Goal: Information Seeking & Learning: Learn about a topic

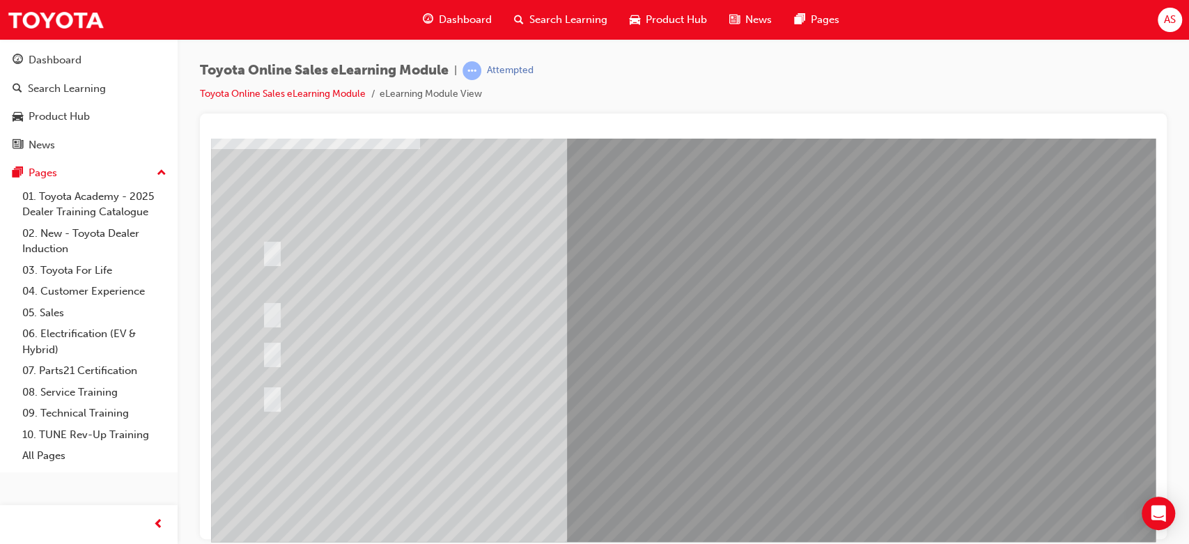
scroll to position [130, 0]
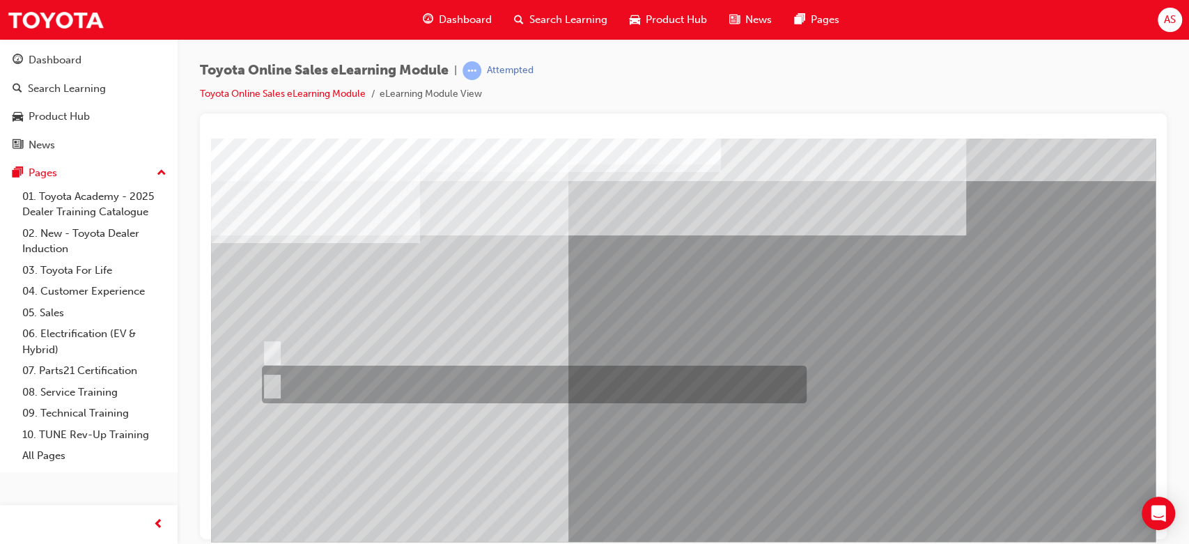
click at [294, 386] on div at bounding box center [530, 385] width 545 height 38
radio input "true"
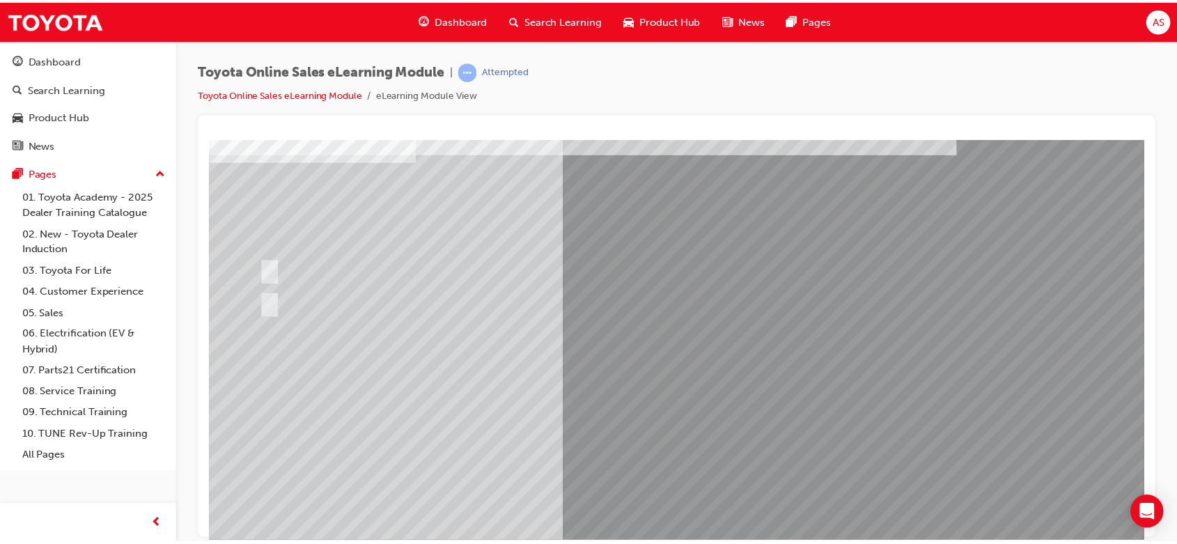
scroll to position [130, 0]
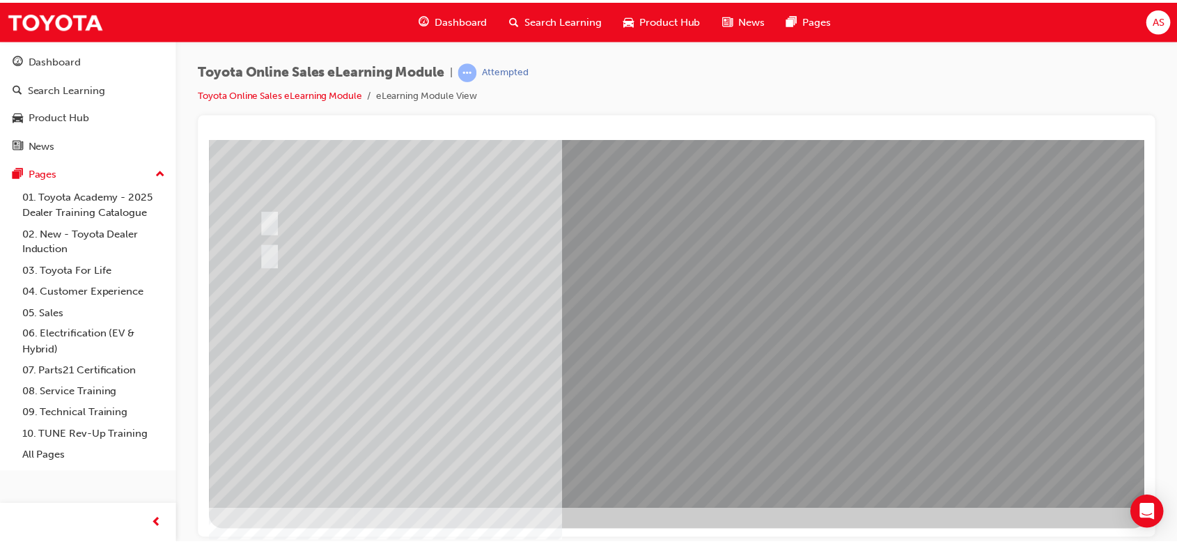
click at [647, 237] on div at bounding box center [528, 222] width 545 height 30
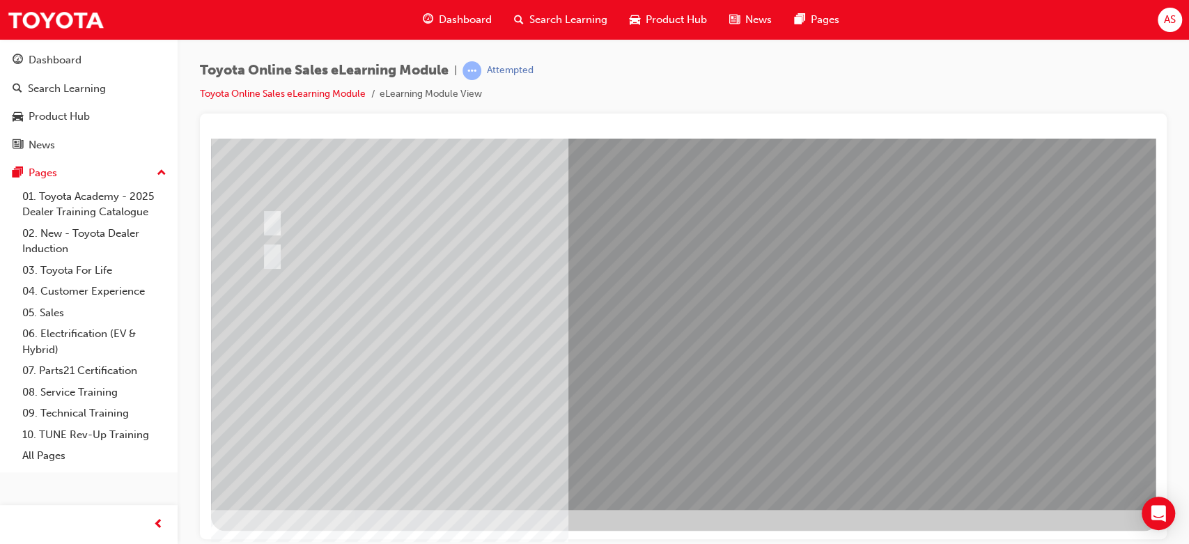
scroll to position [0, 0]
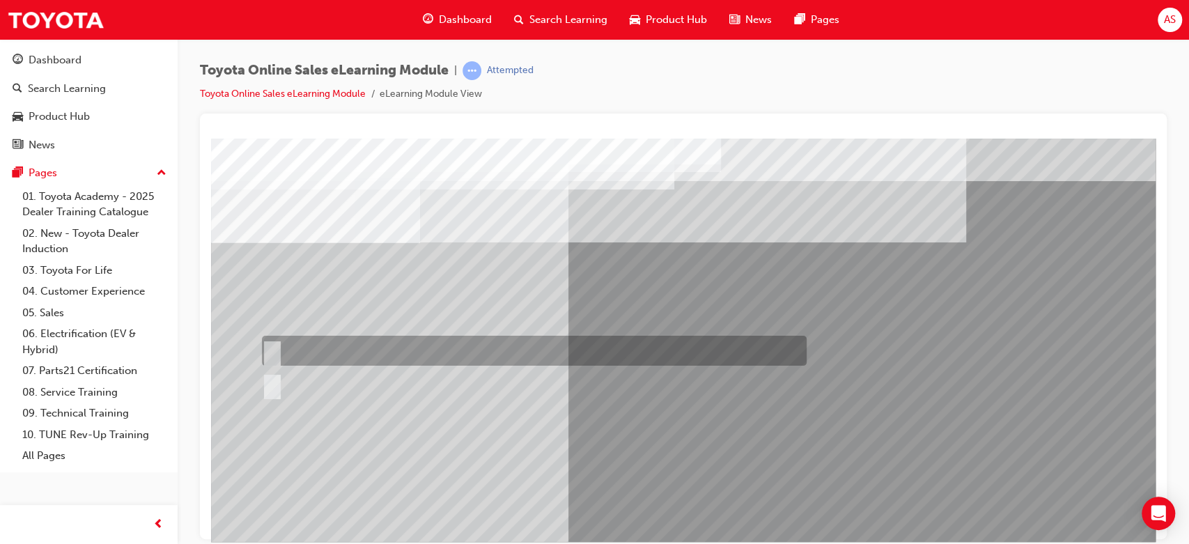
click at [290, 351] on div at bounding box center [530, 351] width 545 height 30
radio input "true"
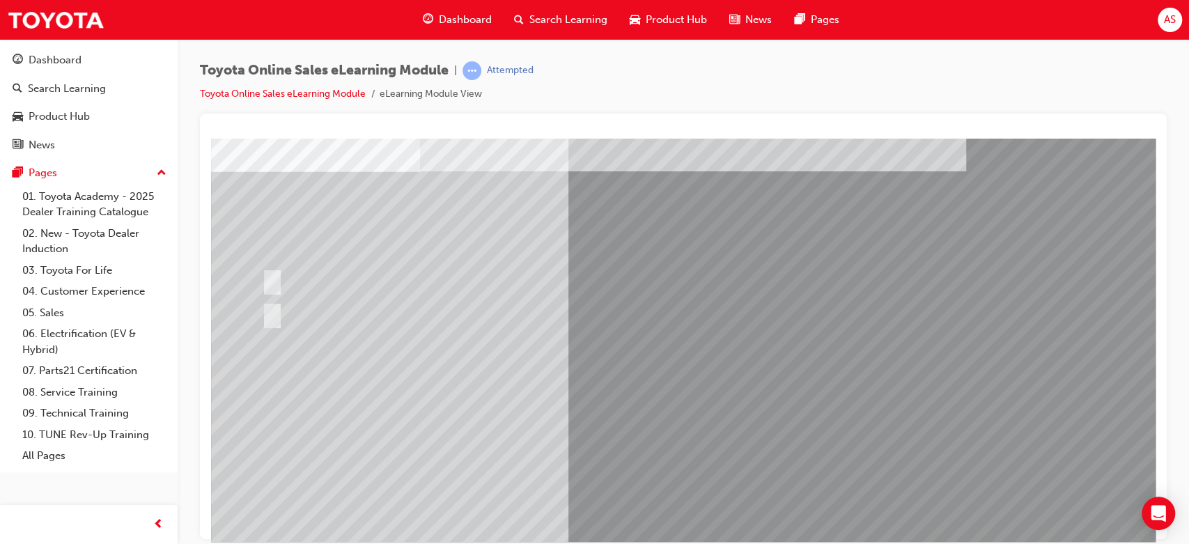
scroll to position [130, 0]
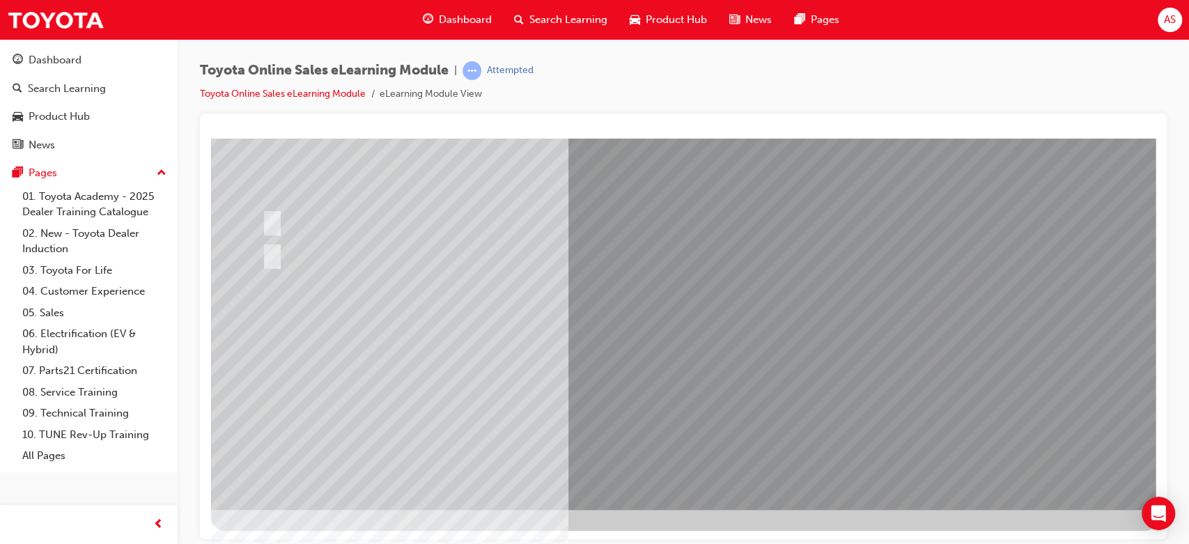
click at [685, 340] on div at bounding box center [684, 258] width 947 height 501
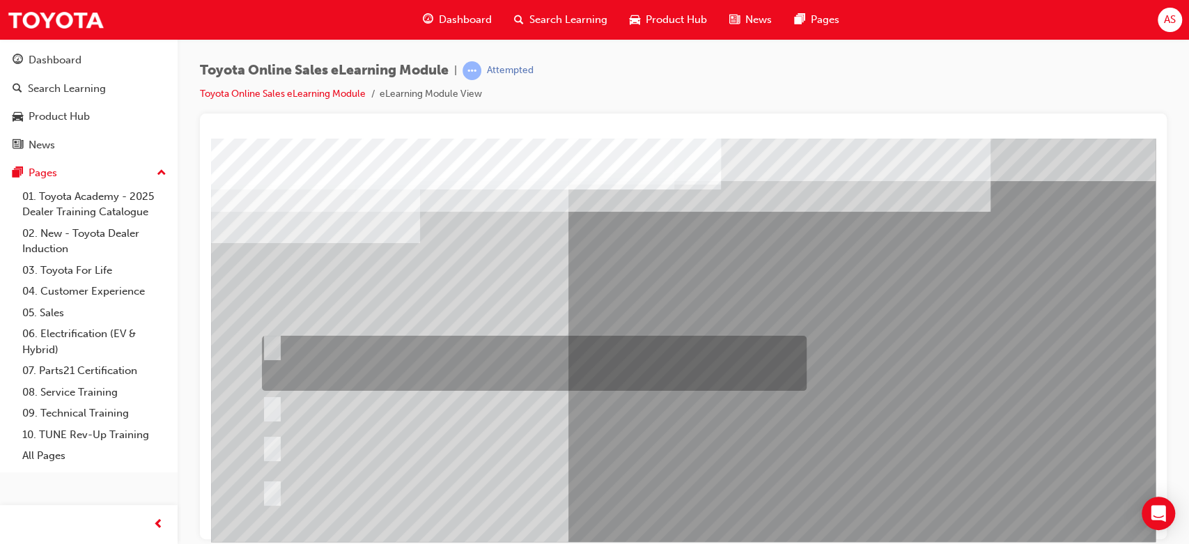
click at [412, 360] on div at bounding box center [530, 363] width 545 height 55
click at [575, 357] on div at bounding box center [530, 363] width 545 height 55
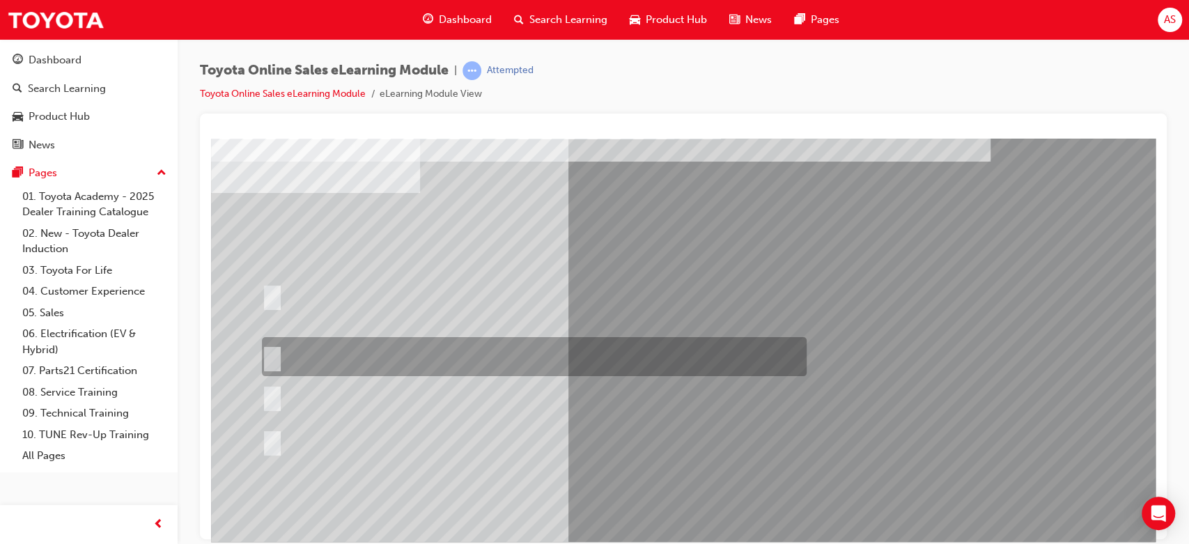
scroll to position [130, 0]
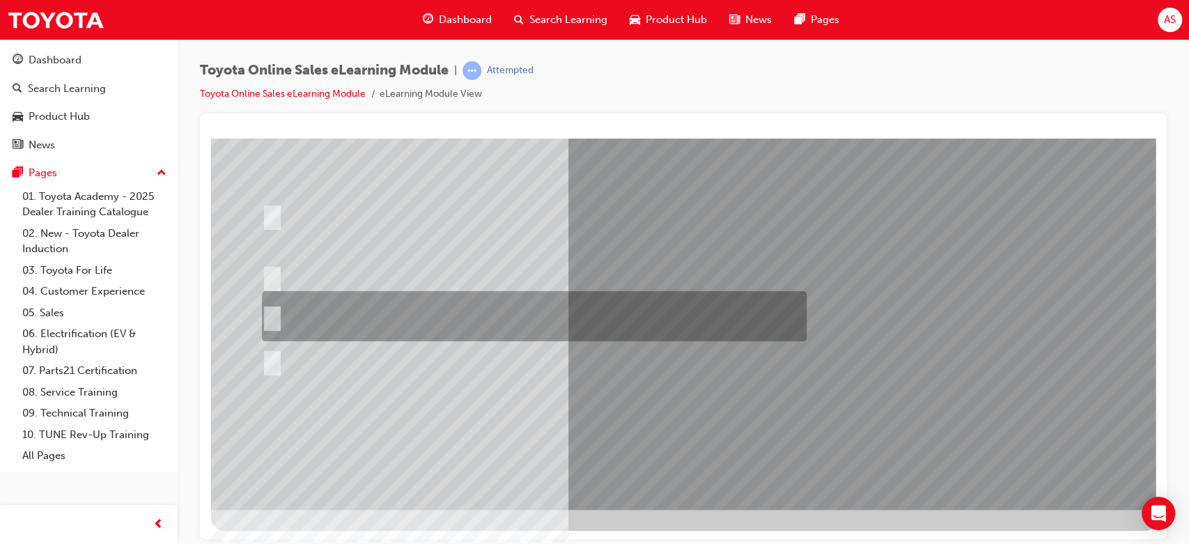
click at [434, 311] on div at bounding box center [530, 316] width 545 height 50
radio input "false"
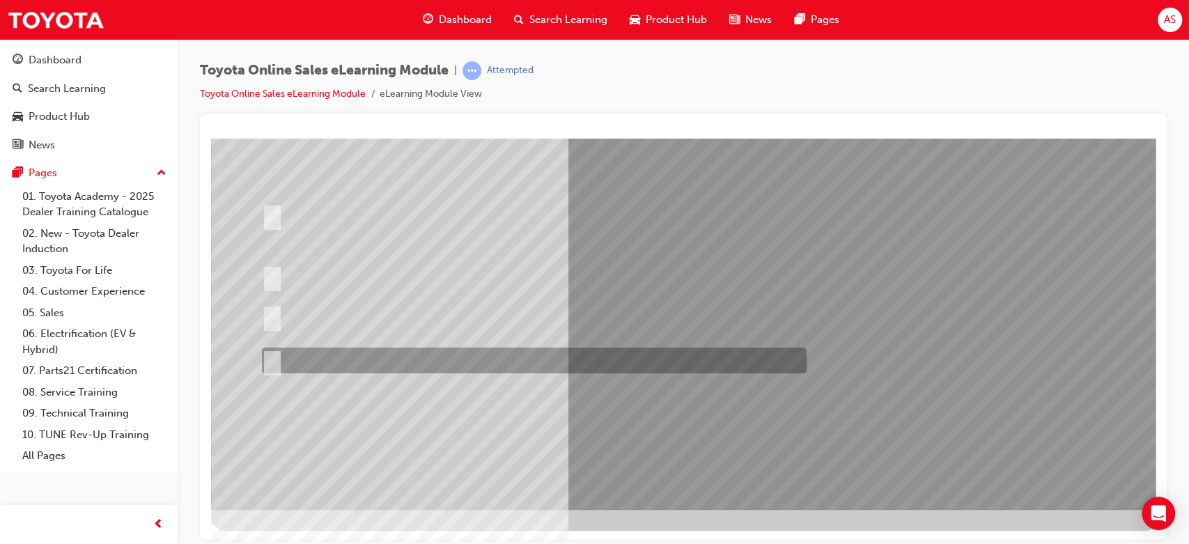
click at [478, 364] on div at bounding box center [530, 361] width 545 height 26
radio input "false"
radio input "true"
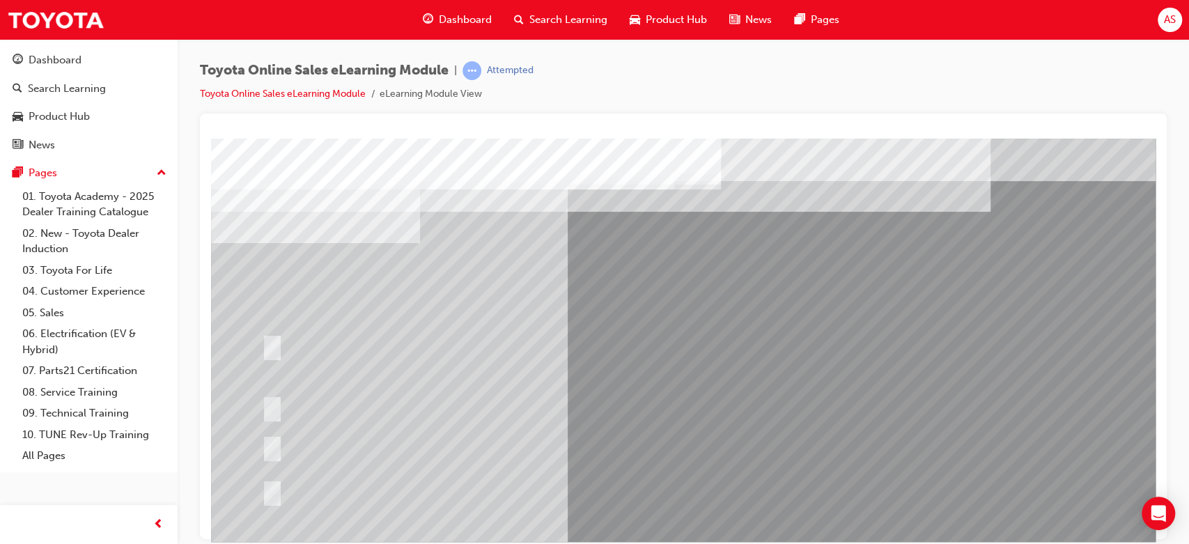
click at [666, 419] on div at bounding box center [530, 406] width 545 height 39
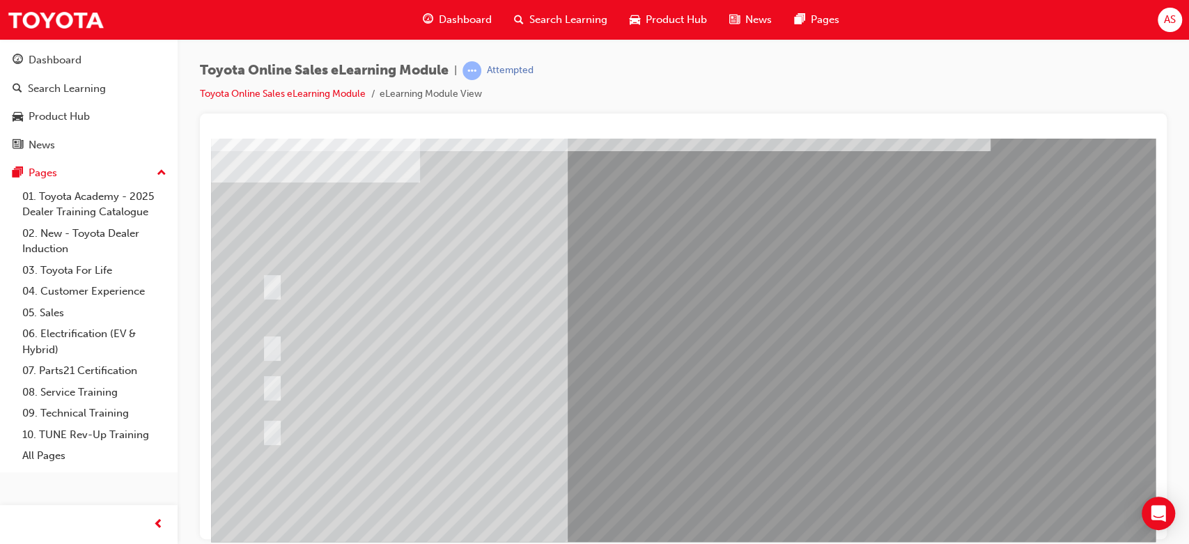
scroll to position [130, 0]
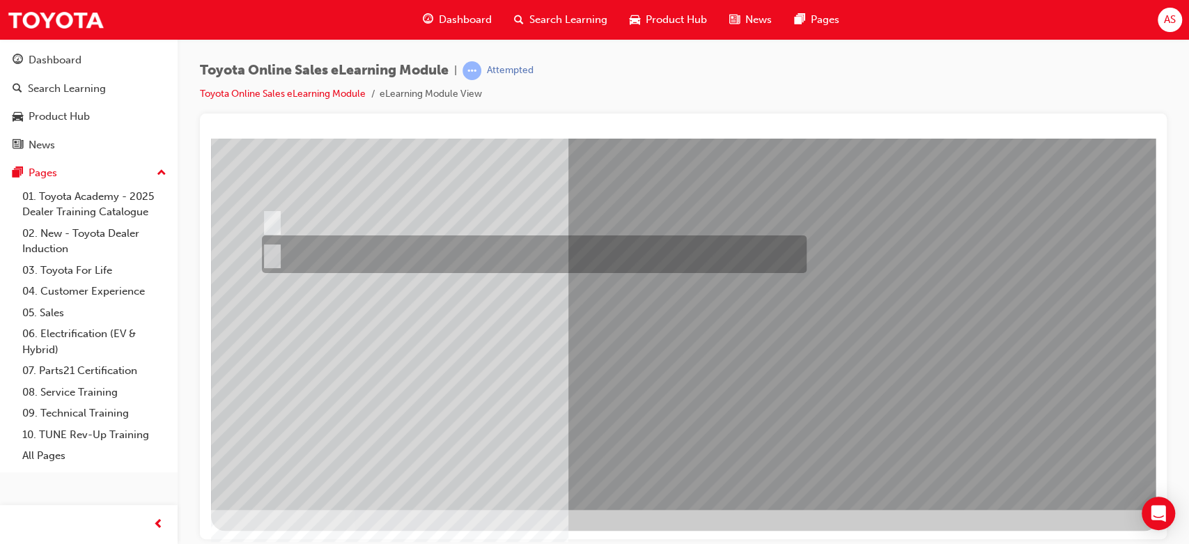
scroll to position [0, 0]
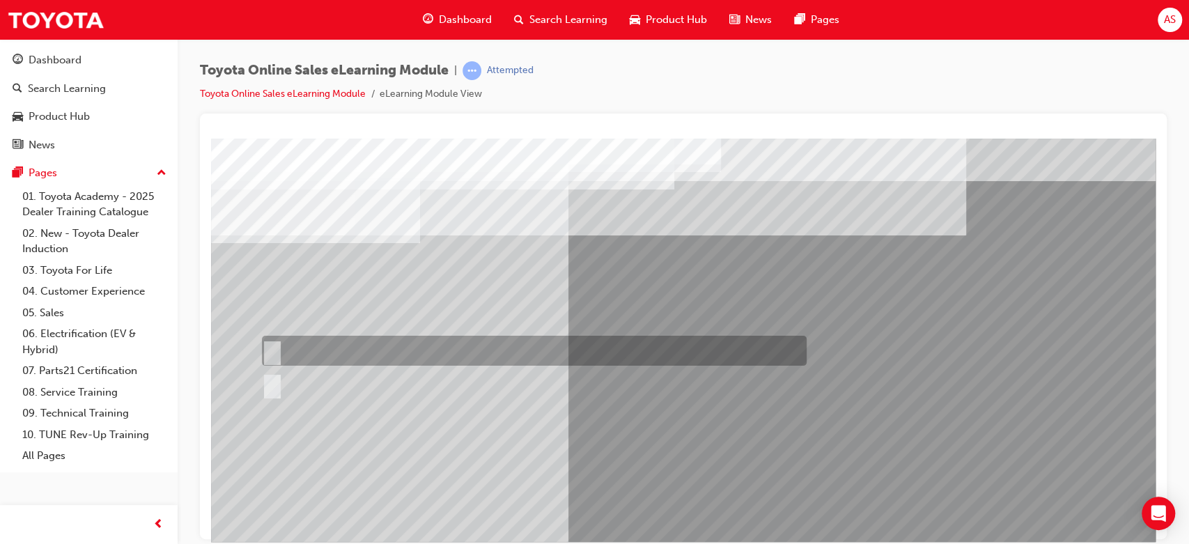
click at [363, 349] on div at bounding box center [530, 351] width 545 height 30
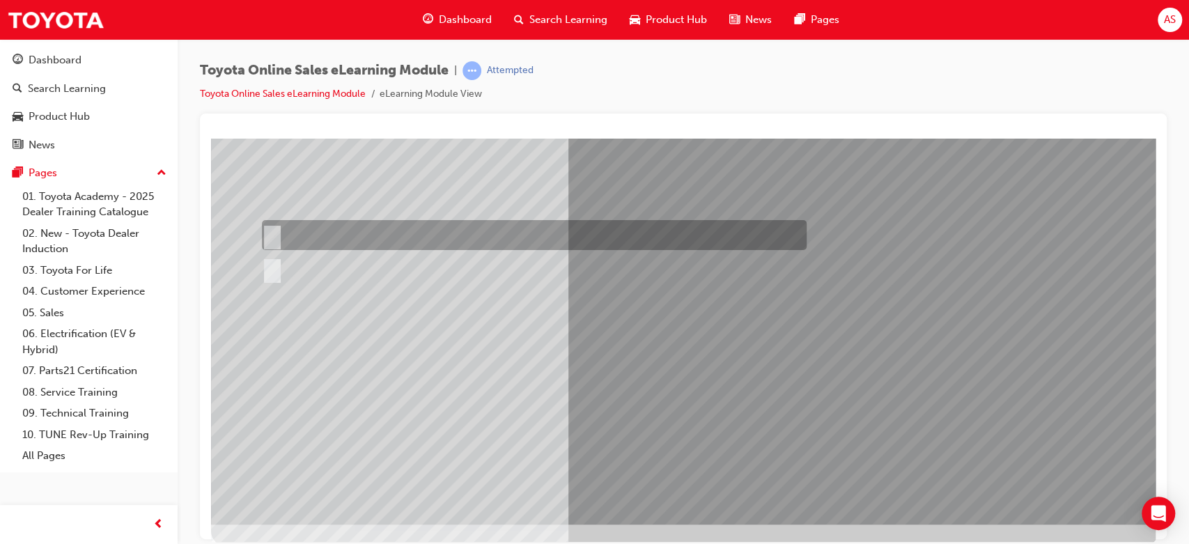
scroll to position [130, 0]
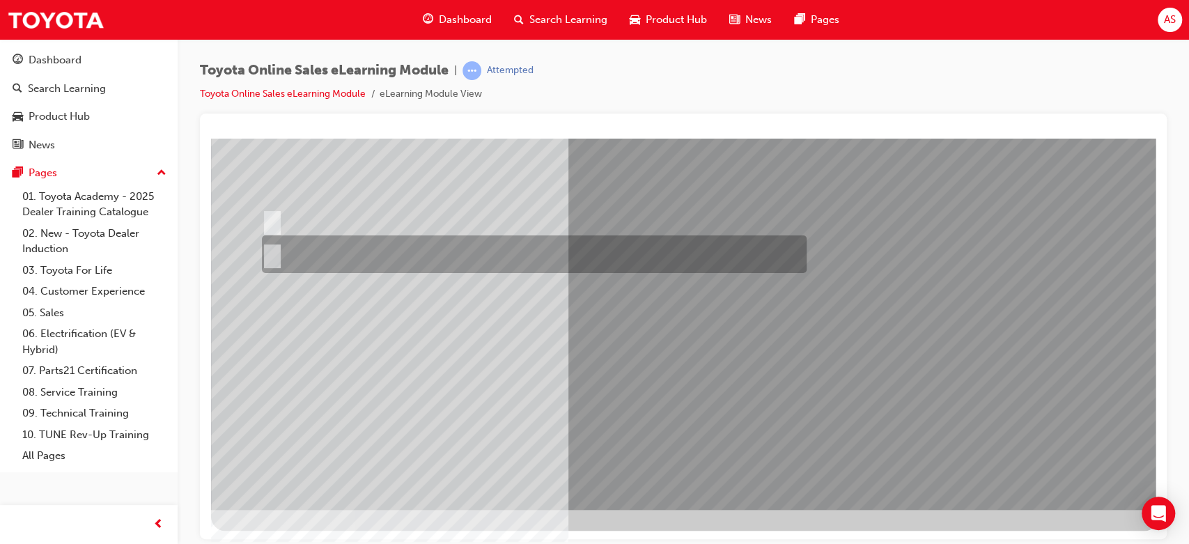
click at [294, 251] on div at bounding box center [530, 254] width 545 height 38
radio input "false"
radio input "true"
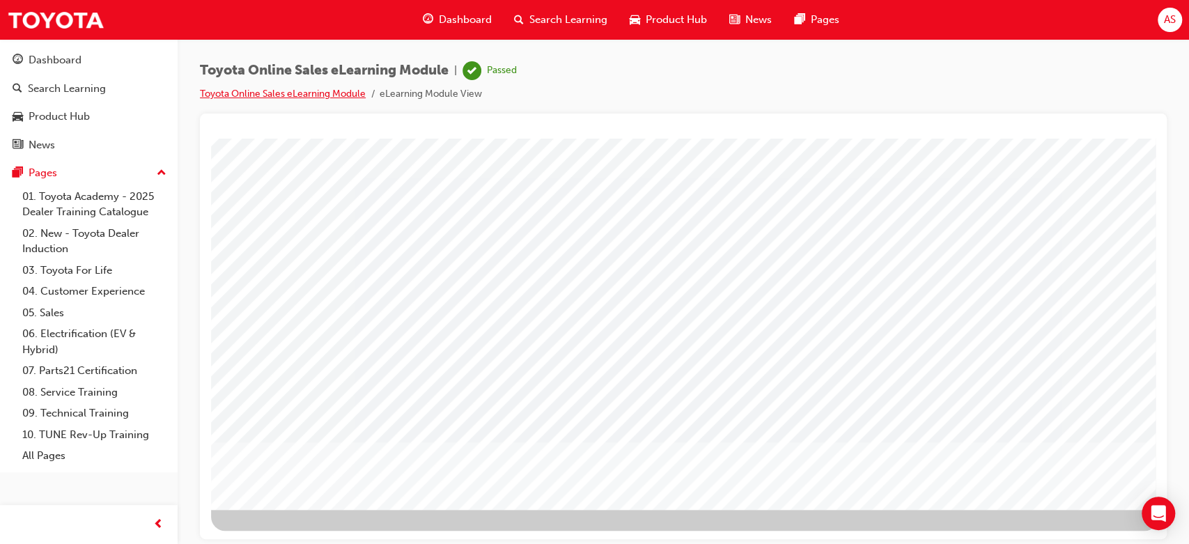
click at [266, 96] on link "Toyota Online Sales eLearning Module" at bounding box center [283, 94] width 166 height 12
